Goal: Information Seeking & Learning: Learn about a topic

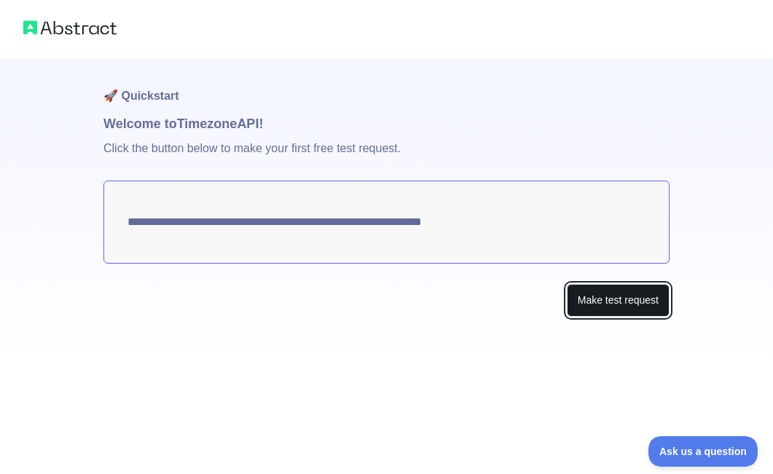
click at [613, 297] on button "Make test request" at bounding box center [618, 300] width 103 height 33
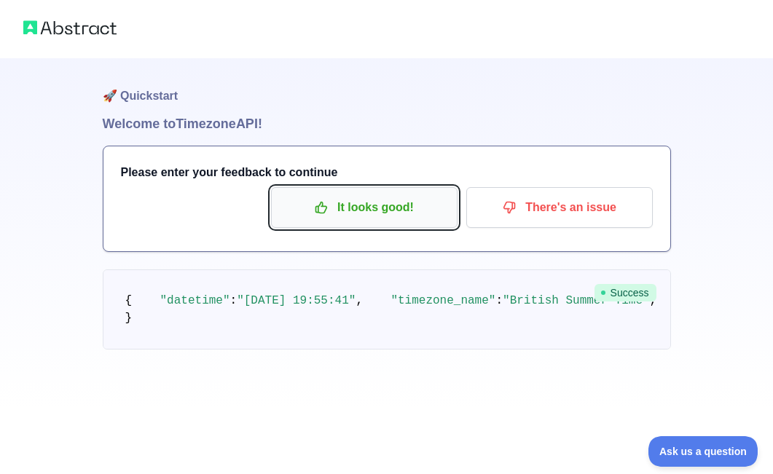
click at [372, 214] on p "It looks good!" at bounding box center [364, 207] width 165 height 25
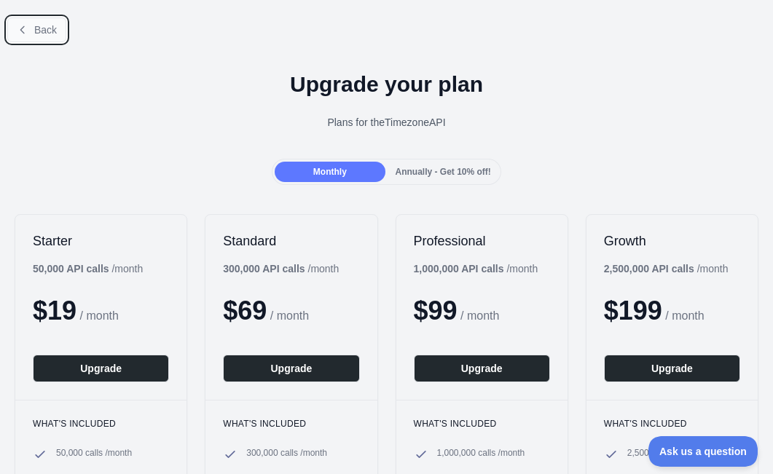
click at [39, 28] on span "Back" at bounding box center [45, 30] width 23 height 12
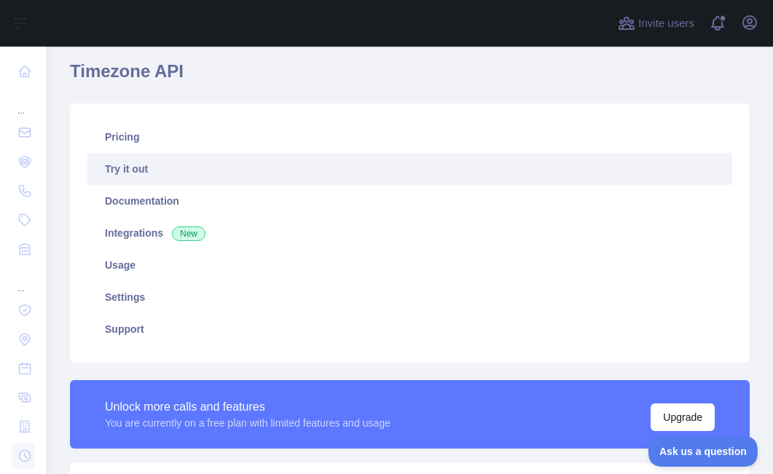
scroll to position [55, 0]
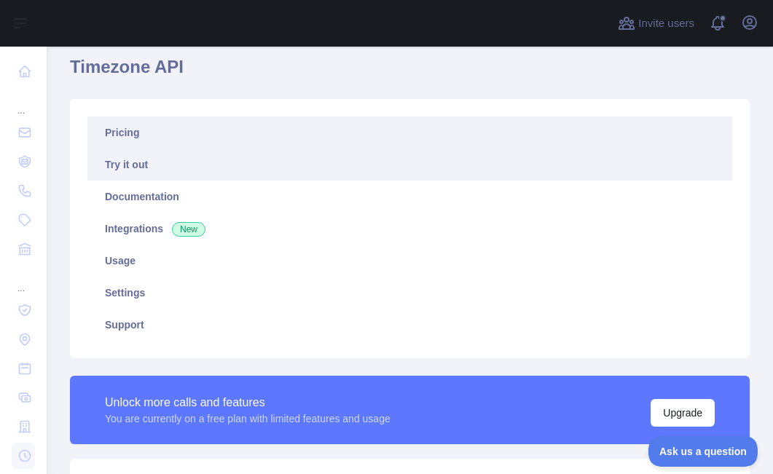
click at [132, 139] on link "Pricing" at bounding box center [409, 133] width 645 height 32
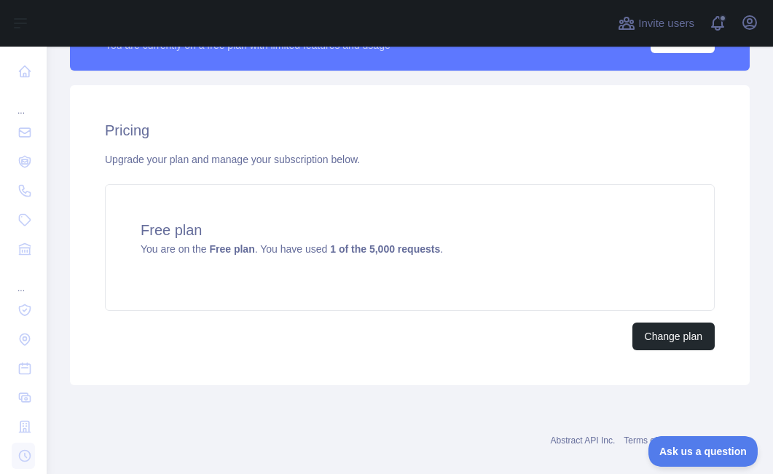
scroll to position [448, 0]
